Goal: Check status: Check status

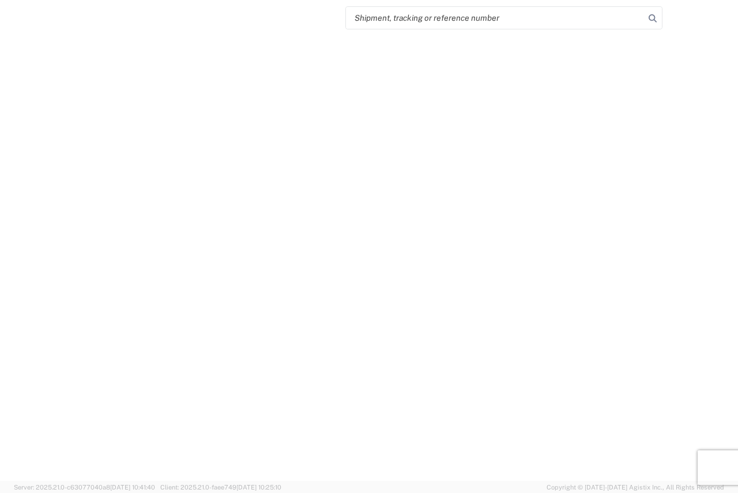
select select "FULL"
select select "LBS"
select select "IN"
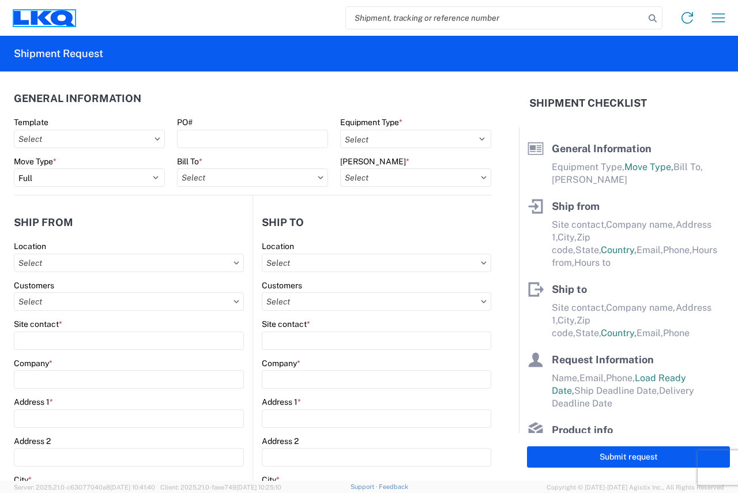
click at [50, 16] on icon at bounding box center [44, 18] width 61 height 16
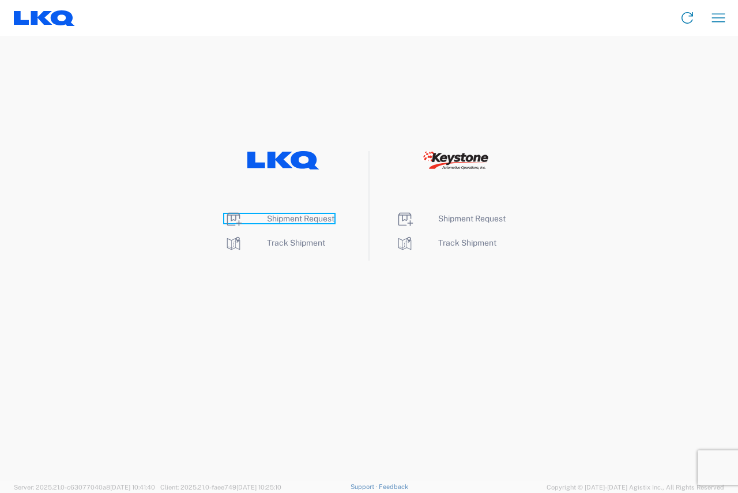
click at [295, 219] on span "Shipment Request" at bounding box center [300, 218] width 67 height 9
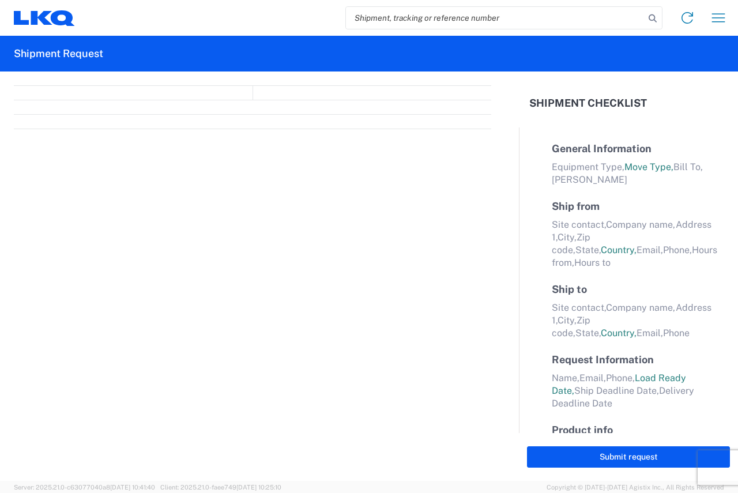
select select "FULL"
select select "LBS"
select select "IN"
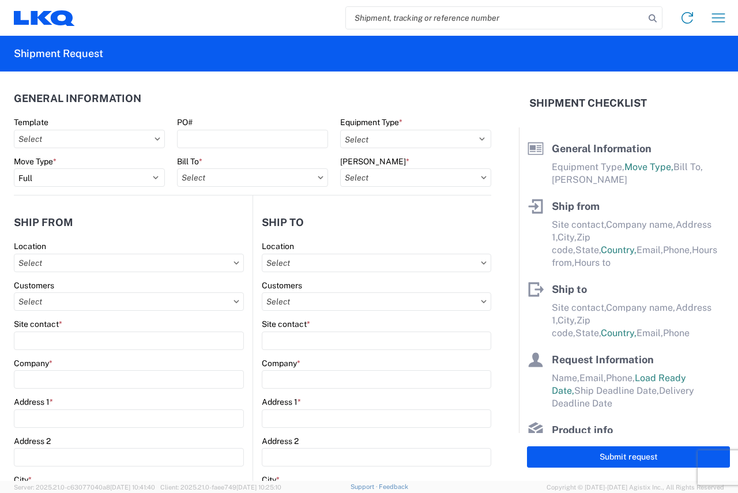
click at [405, 15] on input "search" at bounding box center [495, 18] width 299 height 22
paste input "56818782"
type input "56818782"
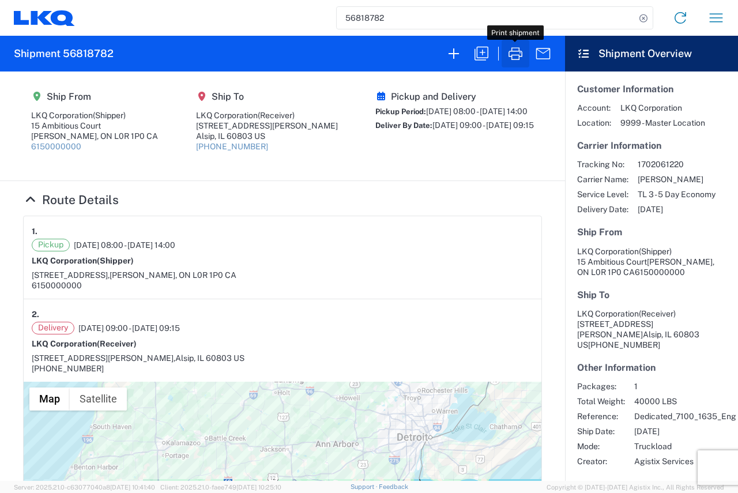
click at [515, 56] on icon "button" at bounding box center [515, 53] width 18 height 18
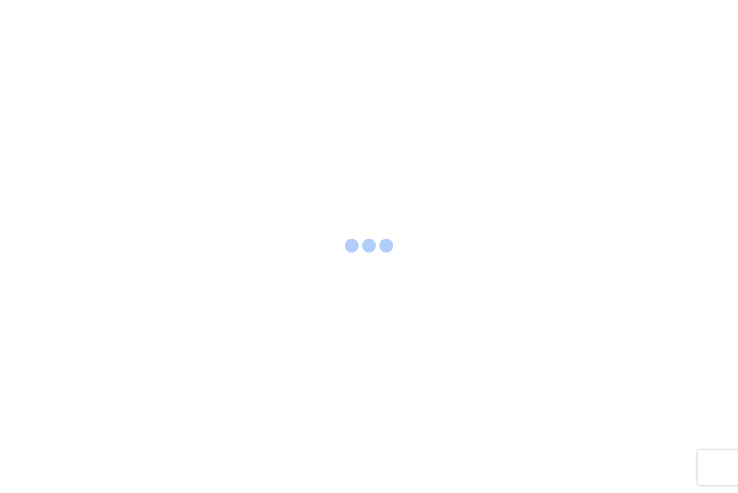
select select "FULL"
select select "LBS"
select select "IN"
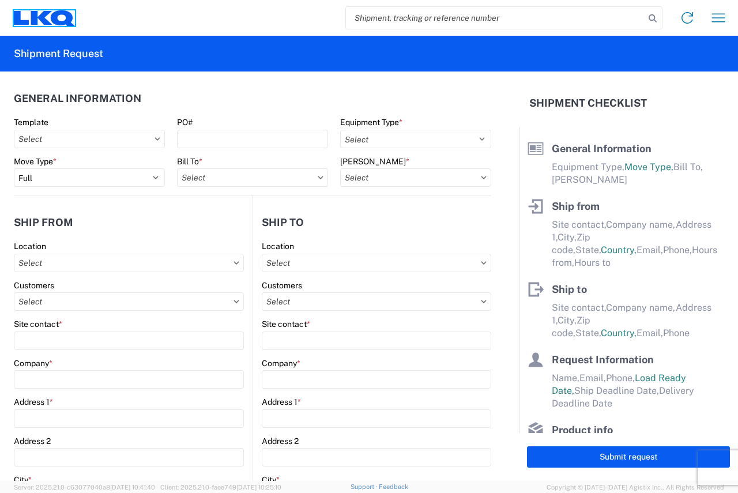
click at [43, 13] on icon at bounding box center [41, 17] width 21 height 14
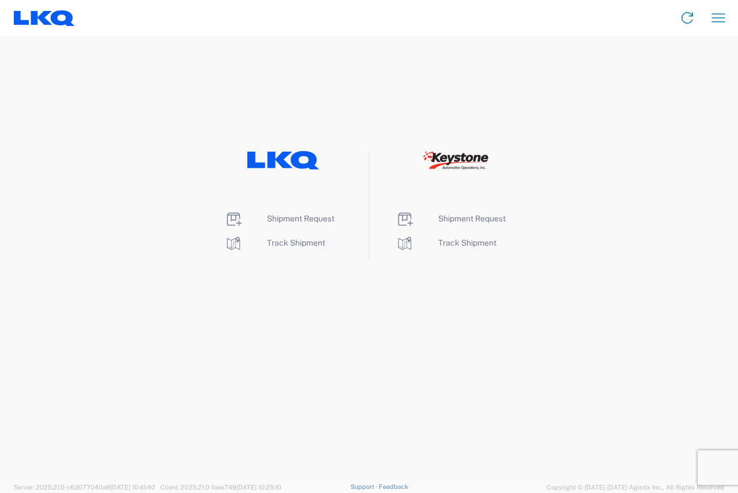
click at [269, 234] on li "Track Shipment" at bounding box center [283, 243] width 118 height 18
click at [270, 236] on li "Track Shipment" at bounding box center [283, 243] width 118 height 18
click at [271, 239] on span "Track Shipment" at bounding box center [296, 242] width 58 height 9
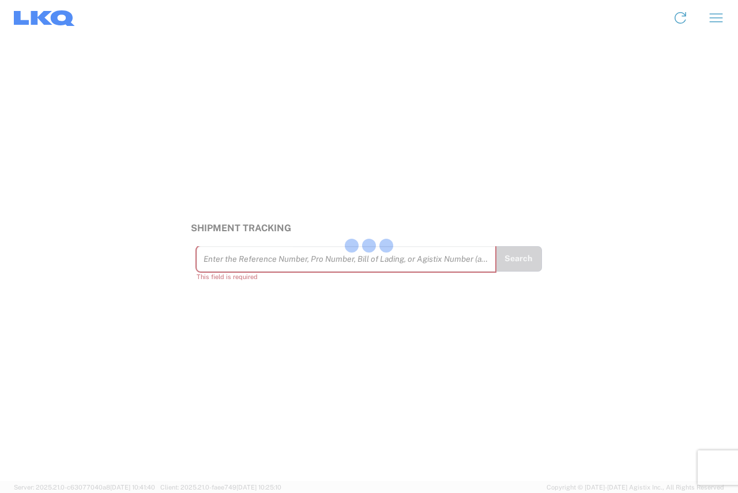
drag, startPoint x: 280, startPoint y: 271, endPoint x: 220, endPoint y: 254, distance: 63.1
click at [220, 254] on div at bounding box center [369, 246] width 738 height 493
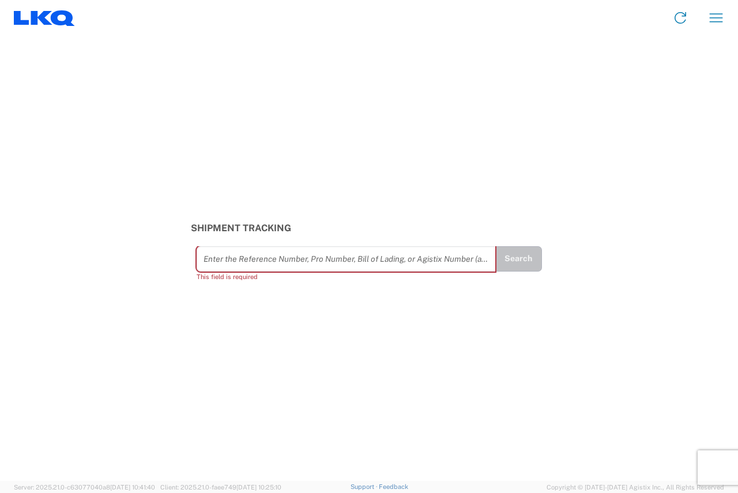
drag, startPoint x: 220, startPoint y: 254, endPoint x: 302, endPoint y: 259, distance: 82.6
click at [302, 259] on input "text" at bounding box center [345, 258] width 285 height 20
paste input "56818782"
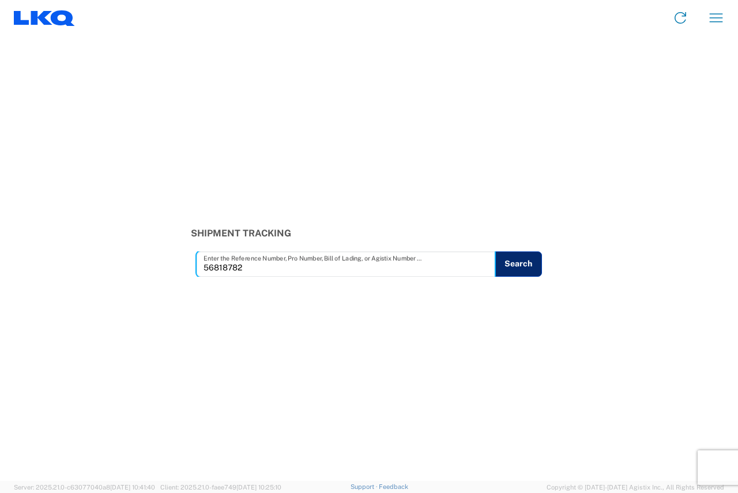
type input "56818782"
click at [516, 264] on button "Search" at bounding box center [517, 263] width 47 height 25
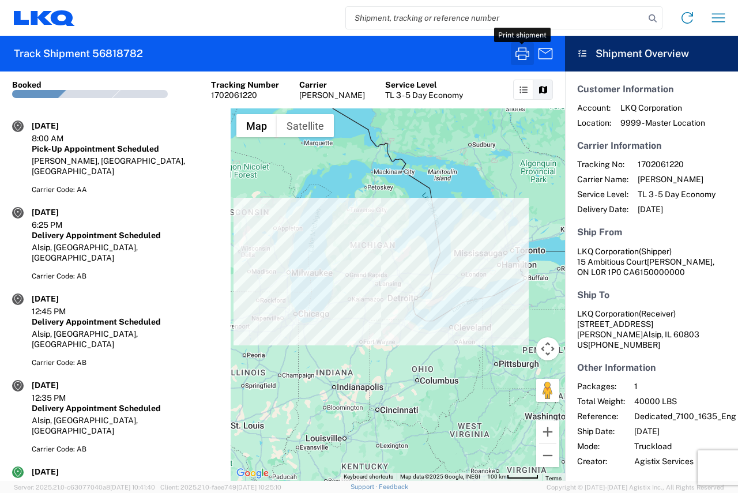
click at [522, 54] on icon "button" at bounding box center [522, 53] width 18 height 18
